Goal: Book appointment/travel/reservation

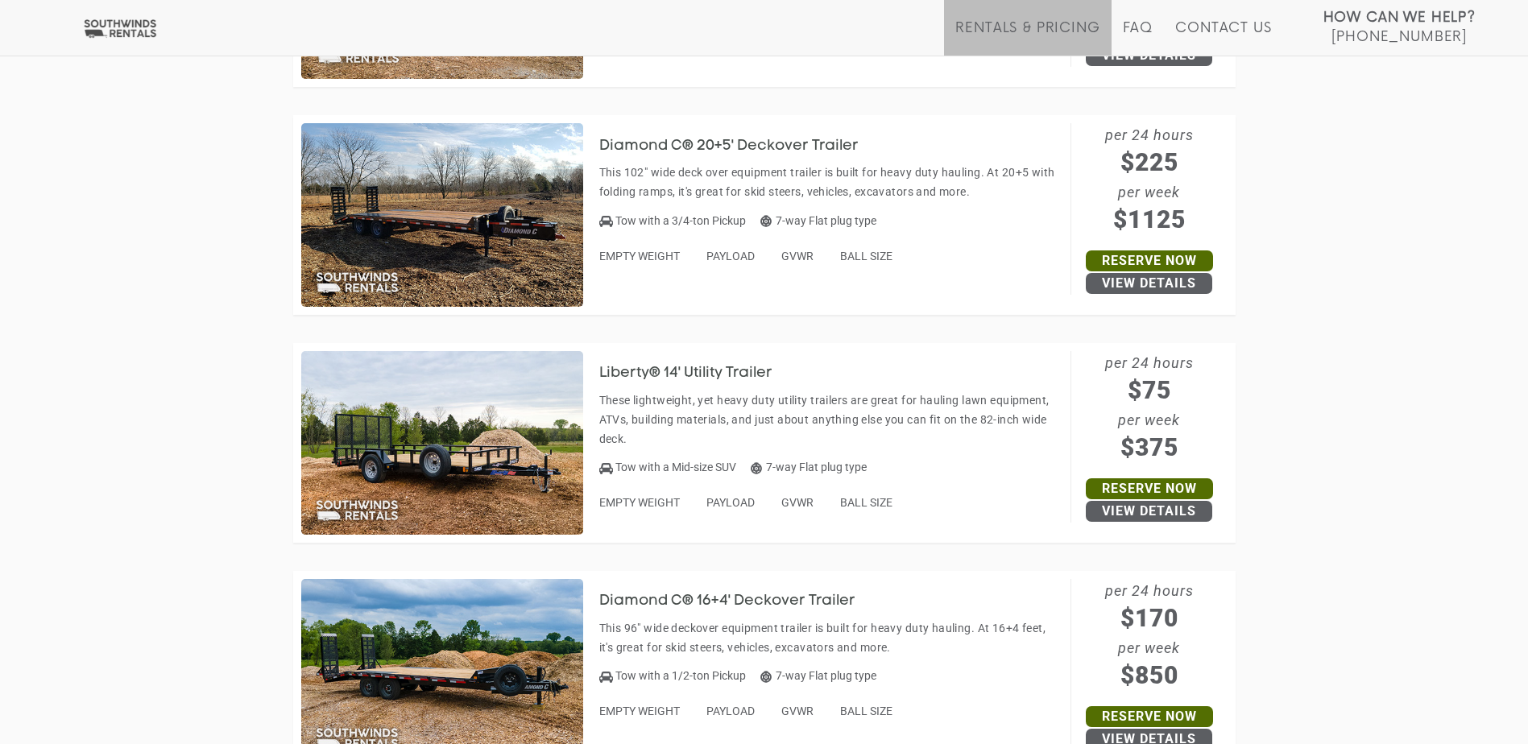
scroll to position [1599, 0]
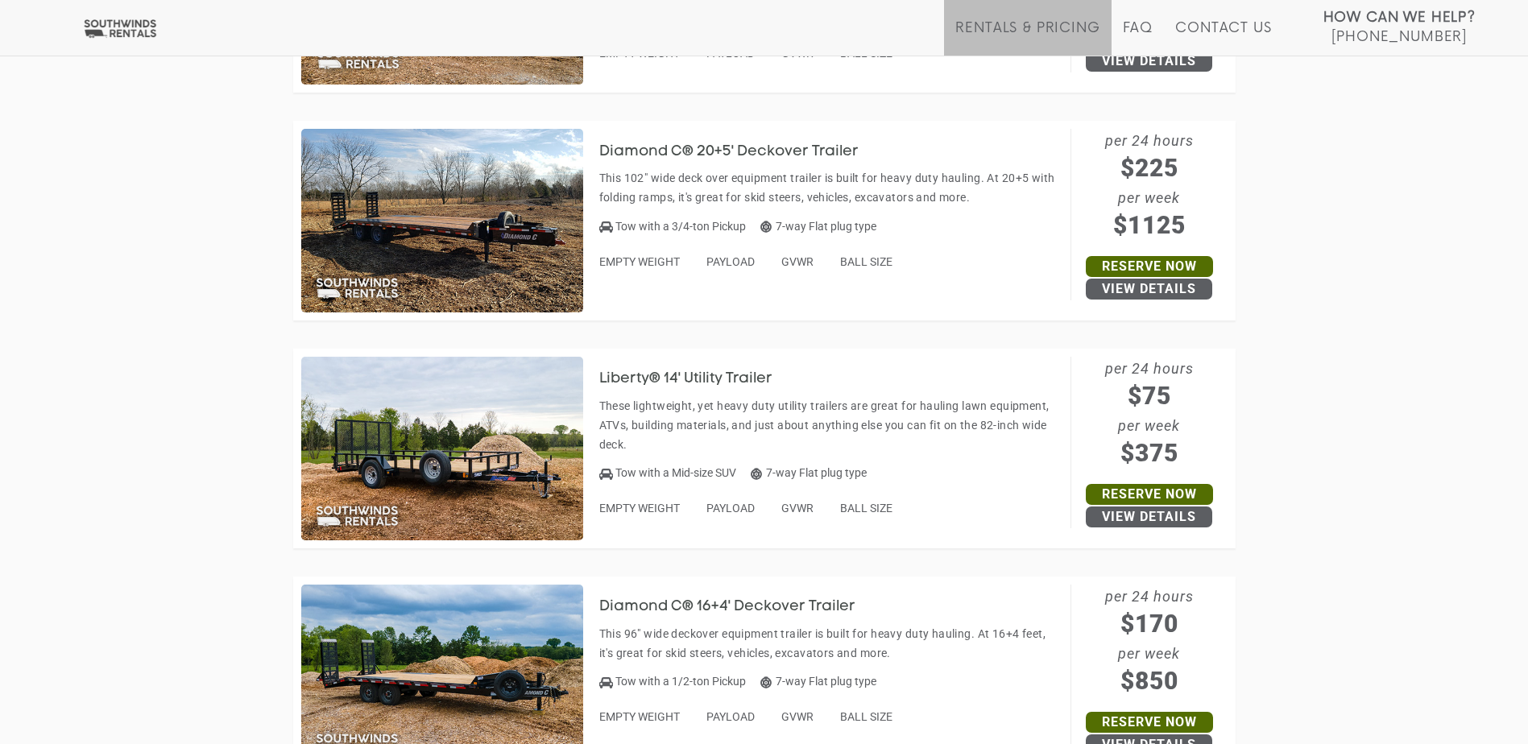
click at [714, 375] on h3 "Liberty® 14' Utility Trailer" at bounding box center [697, 379] width 197 height 16
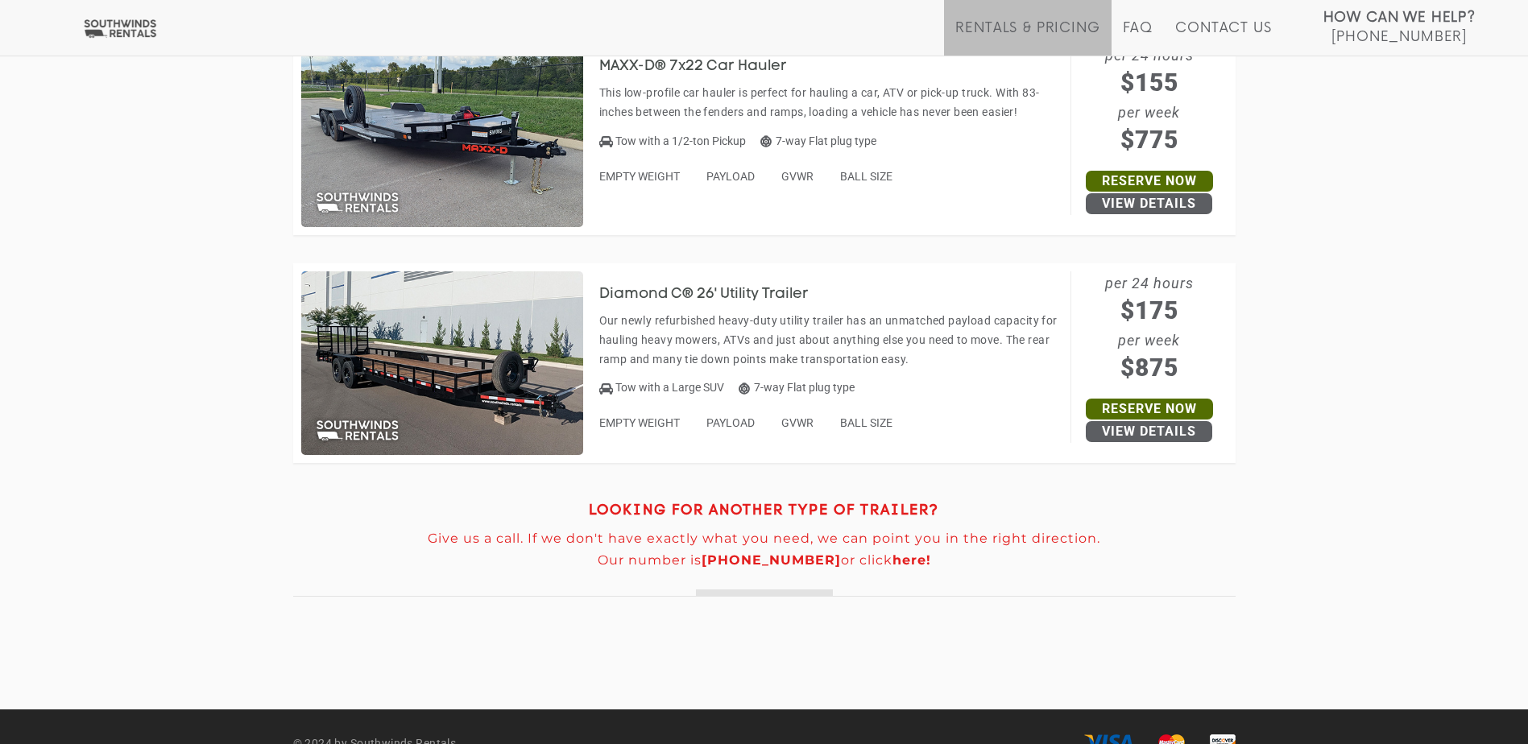
scroll to position [7640, 0]
